Goal: Task Accomplishment & Management: Use online tool/utility

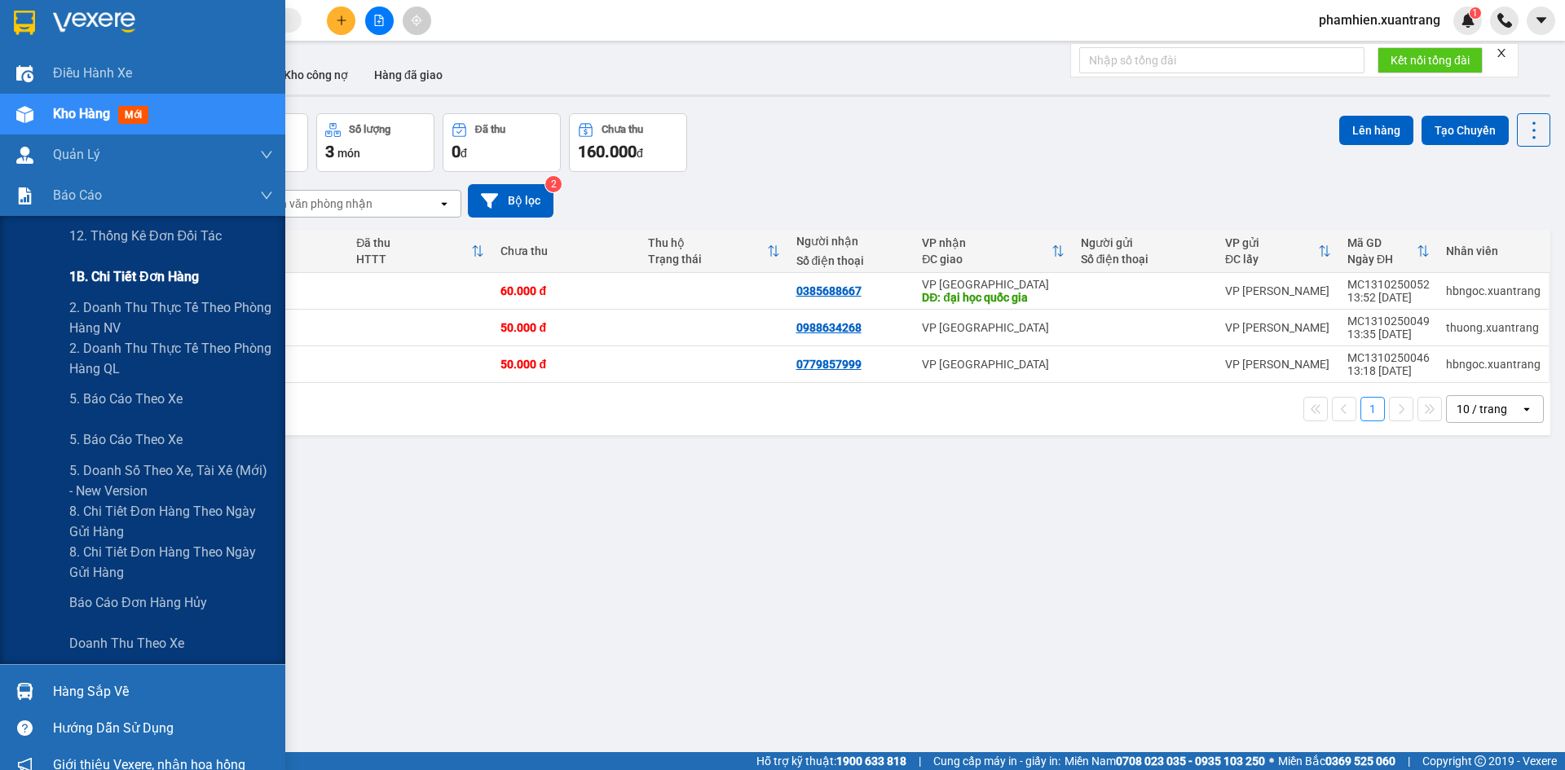
click at [116, 276] on span "1B. Chi tiết đơn hàng" at bounding box center [134, 277] width 130 height 20
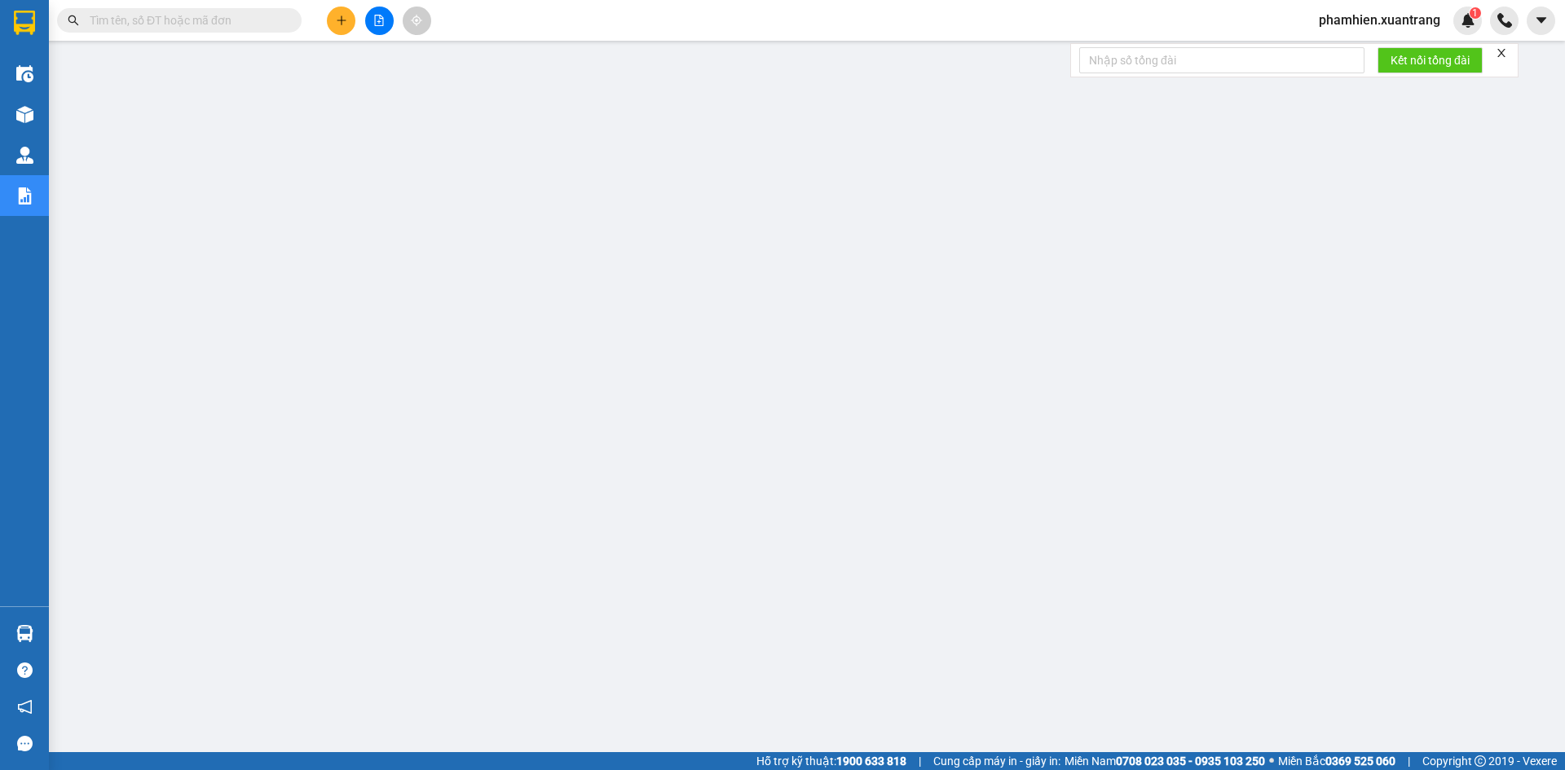
click at [229, 9] on span at bounding box center [179, 20] width 245 height 24
click at [164, 18] on input "text" at bounding box center [186, 20] width 192 height 18
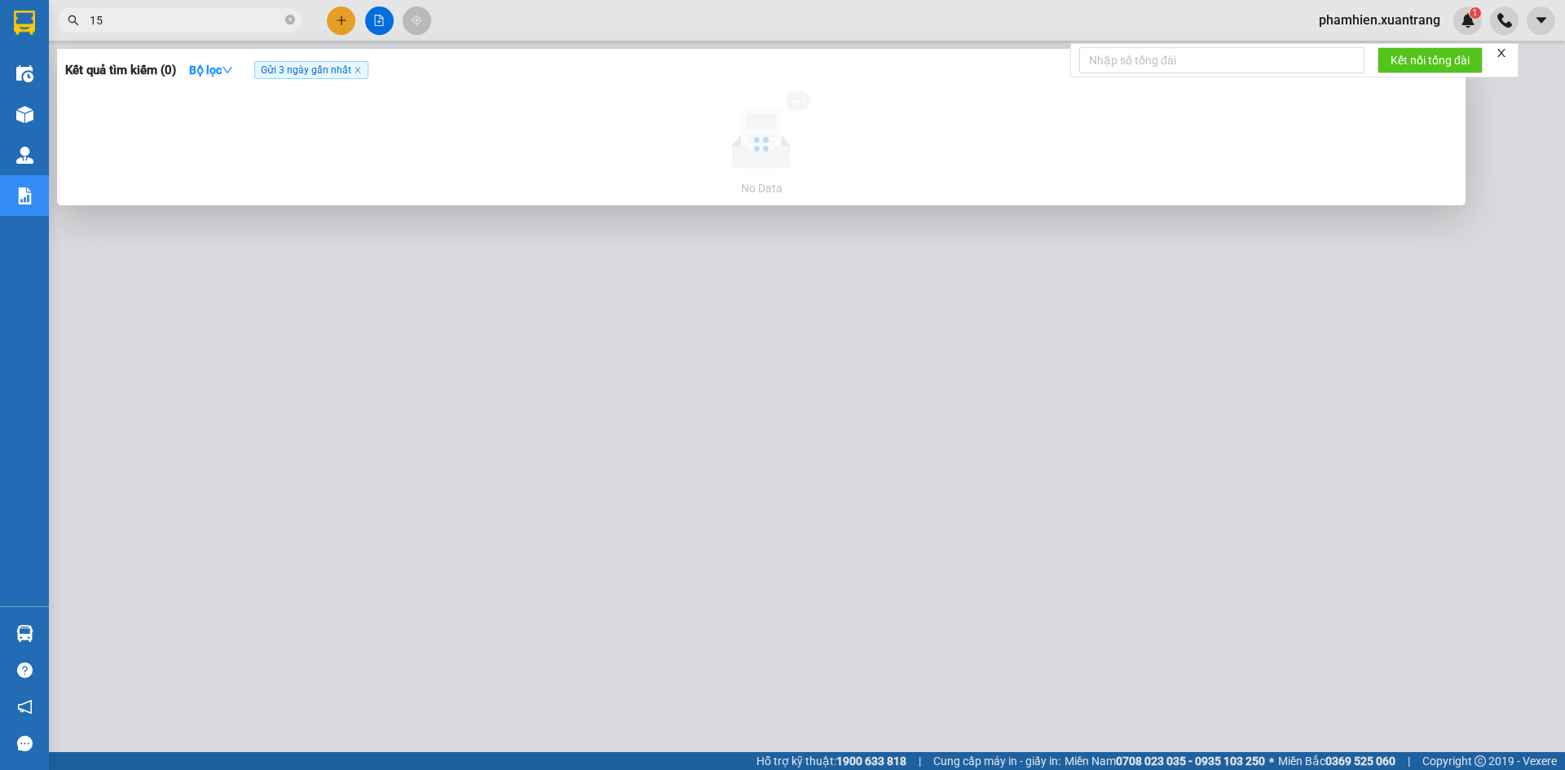
type input "1"
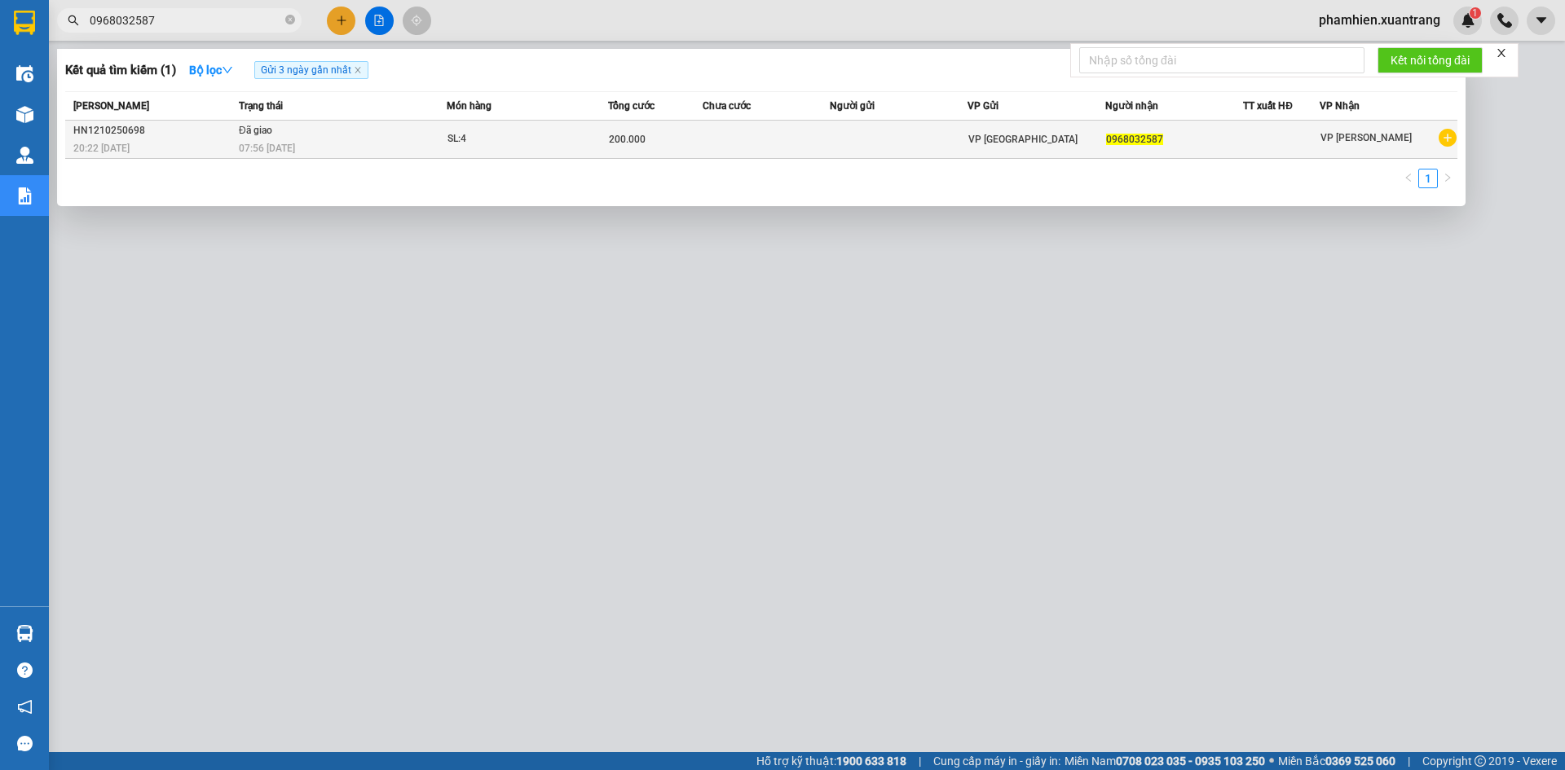
type input "0968032587"
click at [354, 139] on td "Đã giao 07:56 [DATE]" at bounding box center [341, 140] width 212 height 38
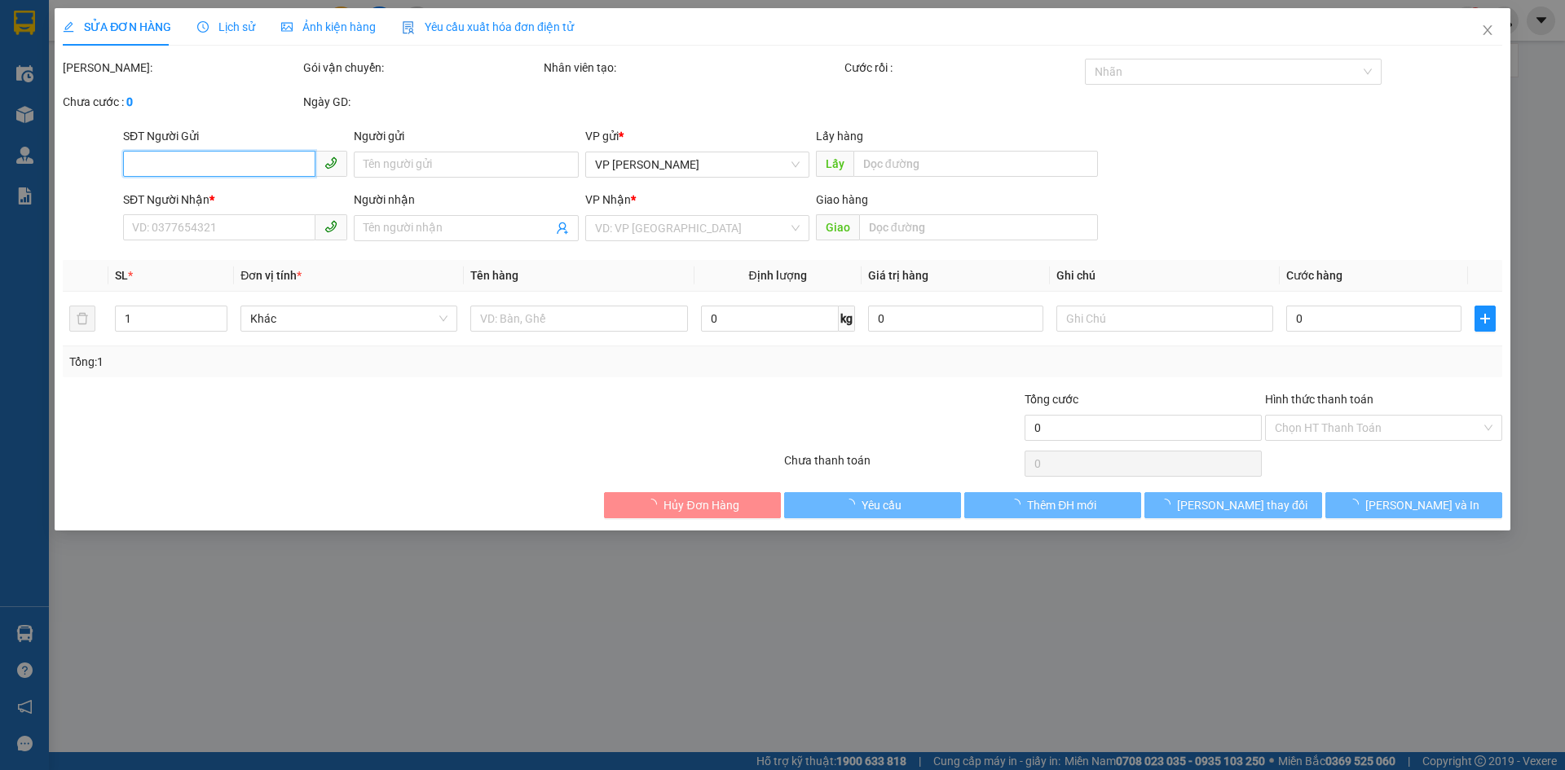
type input "0968032587"
type input "200.000"
